Goal: Navigation & Orientation: Find specific page/section

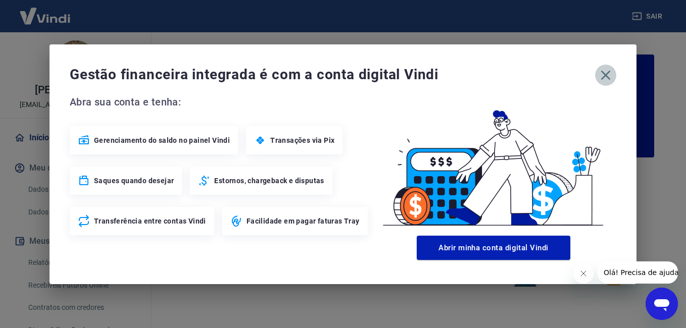
click at [602, 77] on icon "button" at bounding box center [606, 75] width 16 height 16
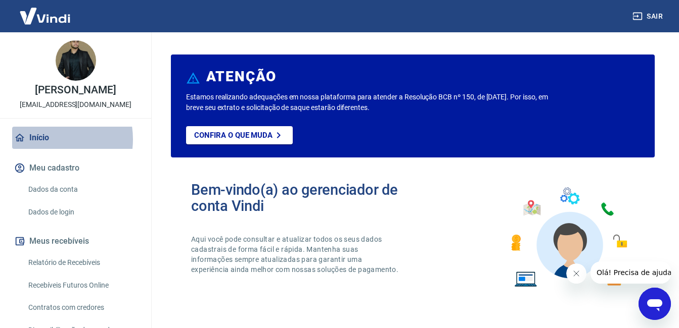
click at [44, 149] on link "Início" at bounding box center [75, 138] width 127 height 22
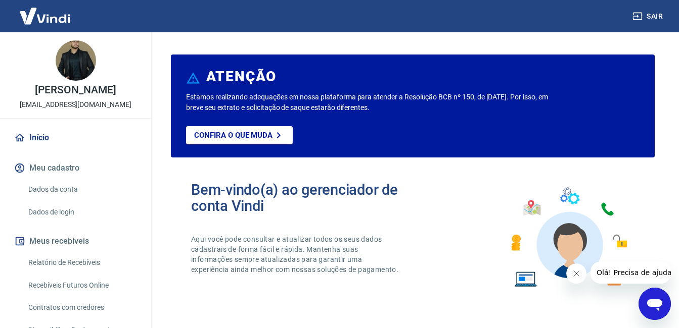
click at [50, 21] on img at bounding box center [45, 16] width 66 height 31
click at [230, 140] on link "Confira o que muda" at bounding box center [239, 135] width 107 height 18
click at [53, 21] on img at bounding box center [45, 16] width 66 height 31
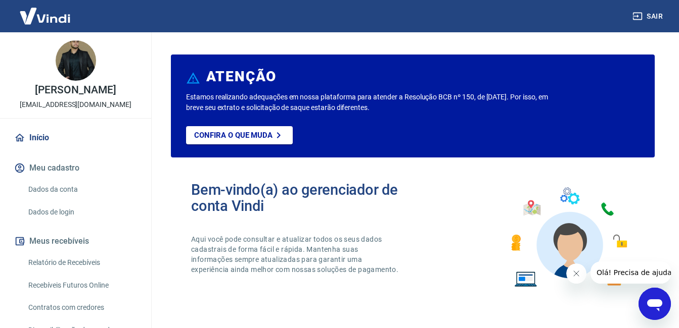
click at [53, 21] on img at bounding box center [45, 16] width 66 height 31
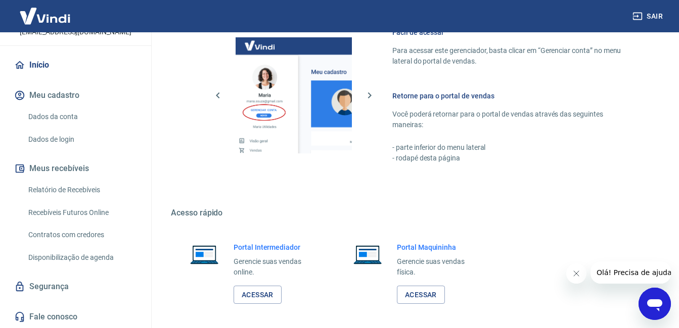
scroll to position [605, 0]
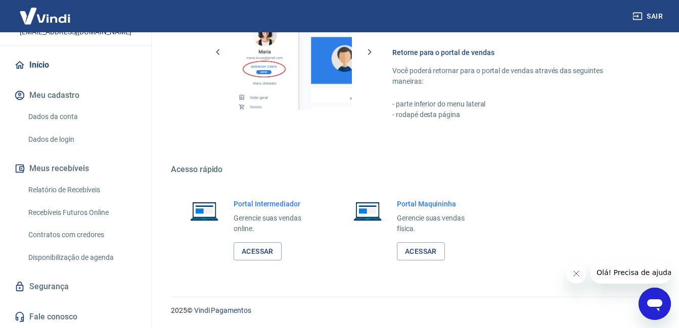
drag, startPoint x: 151, startPoint y: 207, endPoint x: 146, endPoint y: 218, distance: 12.7
click at [146, 218] on div "matheus andrade alves da silva matheus.andradefg@gmail.com Início Meu cadastro …" at bounding box center [76, 180] width 152 height 296
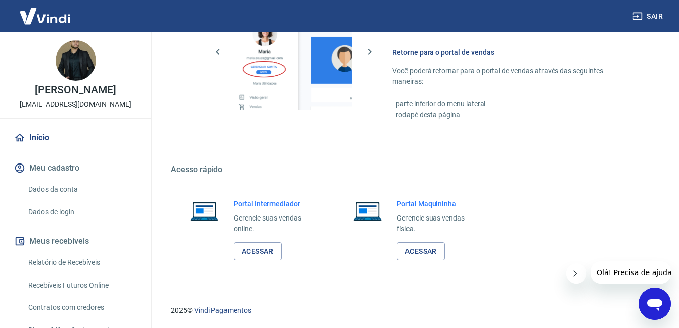
click at [54, 23] on img at bounding box center [45, 16] width 66 height 31
click at [434, 52] on h6 "Retorne para o portal de vendas" at bounding box center [511, 52] width 238 height 10
click at [361, 52] on button "button" at bounding box center [369, 51] width 17 height 17
click at [260, 253] on link "Acessar" at bounding box center [257, 252] width 48 height 19
